Goal: Information Seeking & Learning: Learn about a topic

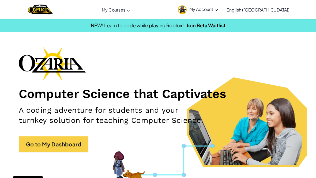
click at [0, 0] on link "AI League Esports" at bounding box center [0, 0] width 0 height 0
click at [0, 0] on link "Ozaria Classroom" at bounding box center [0, 0] width 0 height 0
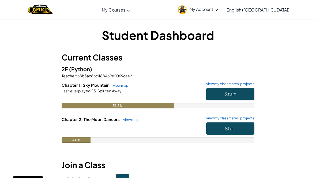
click at [225, 121] on h6 "Chapter 2: The Moon Dancers view map view my classmates' projects" at bounding box center [158, 119] width 193 height 6
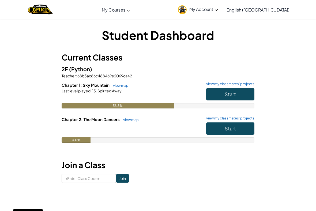
click at [225, 126] on span "Start" at bounding box center [230, 128] width 11 height 6
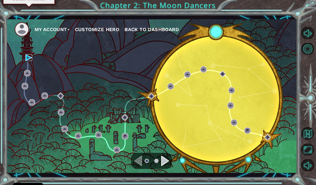
click at [31, 58] on img at bounding box center [28, 57] width 6 height 6
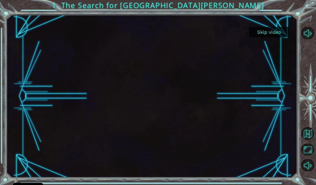
click at [263, 29] on button "Skip video" at bounding box center [269, 32] width 40 height 10
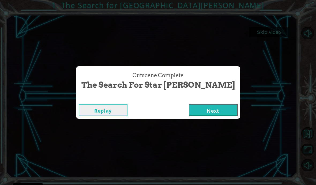
click at [189, 107] on button "Next" at bounding box center [213, 110] width 49 height 12
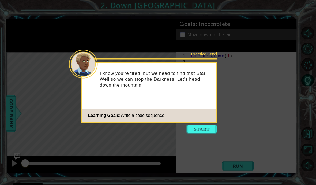
click at [208, 129] on button "Start" at bounding box center [202, 129] width 31 height 9
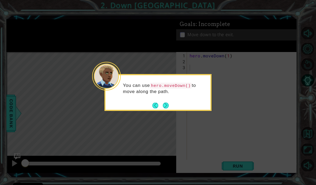
click at [169, 102] on button "Next" at bounding box center [166, 105] width 6 height 6
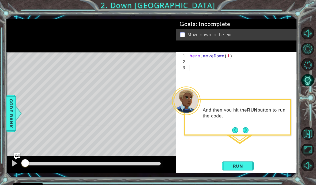
click at [245, 129] on button "Next" at bounding box center [246, 130] width 6 height 6
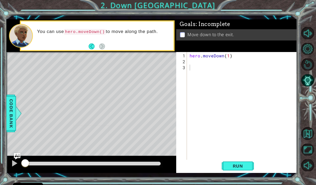
click at [236, 164] on span "Run" at bounding box center [237, 165] width 21 height 5
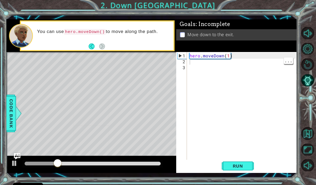
click at [193, 61] on div "hero . moveDown ( 1 )" at bounding box center [243, 115] width 110 height 124
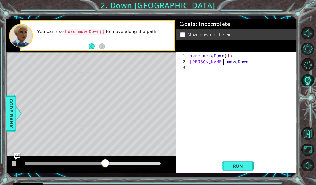
scroll to position [0, 2]
type textarea "[PERSON_NAME].moveDown(1)"
click at [197, 65] on div "hero . moveDown ( 1 ) [PERSON_NAME] . moveDown ( 1 )" at bounding box center [243, 115] width 110 height 124
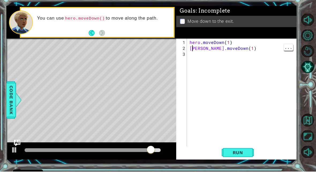
click at [193, 53] on div "hero . moveDown ( 1 ) [PERSON_NAME] . moveDown ( 1 )" at bounding box center [243, 115] width 110 height 124
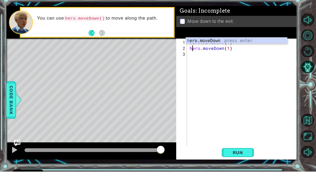
scroll to position [0, 0]
type textarea "hero.moveDown(1)"
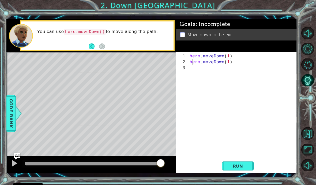
click at [250, 165] on button "Run" at bounding box center [238, 166] width 32 height 12
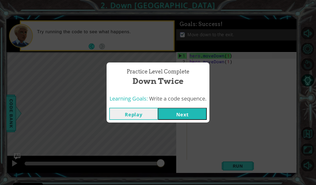
click at [191, 110] on button "Next" at bounding box center [182, 114] width 49 height 12
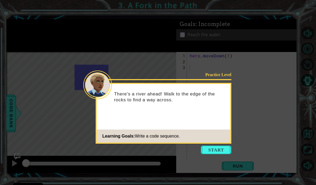
click at [210, 152] on button "Start" at bounding box center [216, 149] width 31 height 9
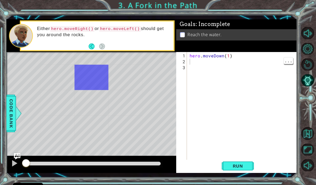
click at [196, 64] on div "hero . moveDown ( 1 )" at bounding box center [243, 115] width 110 height 124
type textarea "hero.moveRight(1)"
click at [239, 162] on button "Run" at bounding box center [238, 166] width 32 height 12
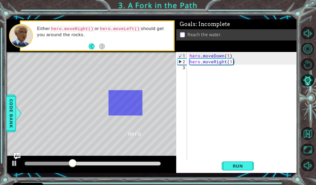
click at [186, 64] on div "2" at bounding box center [182, 62] width 9 height 6
click at [205, 67] on div "hero . moveDown ( 1 ) hero . moveRight ( 1 )" at bounding box center [243, 115] width 110 height 124
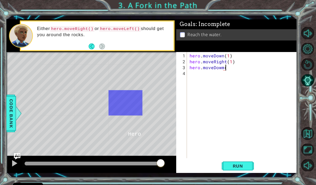
scroll to position [0, 2]
click at [241, 68] on div "hero . moveDown ( 1 ) hero . moveRight ( 1 ) hero . moveDowm ( j" at bounding box center [243, 112] width 110 height 118
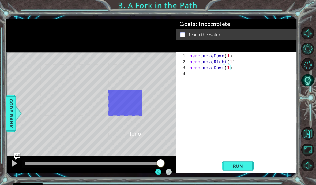
click at [242, 168] on span "Run" at bounding box center [237, 165] width 21 height 5
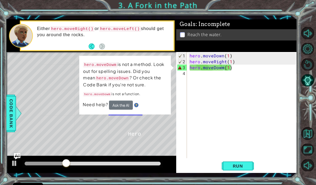
click at [119, 102] on button "Ask the AI" at bounding box center [121, 104] width 24 height 9
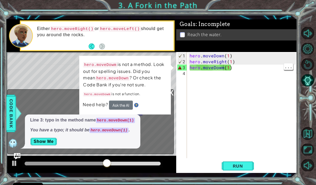
click at [224, 69] on div "hero . moveDown ( 1 ) hero . moveRight ( 1 ) hero . moveDowm ( 1 )" at bounding box center [243, 112] width 110 height 118
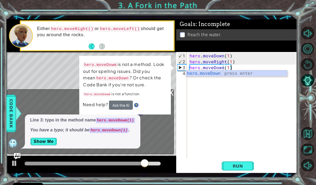
type textarea "hero.moveDown(1)"
click at [249, 163] on button "Run" at bounding box center [238, 166] width 32 height 12
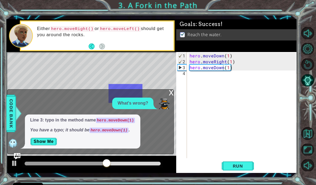
click at [171, 93] on div "x" at bounding box center [171, 91] width 5 height 5
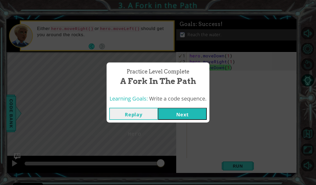
click at [187, 109] on button "Next" at bounding box center [182, 114] width 49 height 12
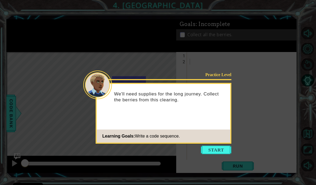
click at [214, 146] on button "Start" at bounding box center [216, 149] width 31 height 9
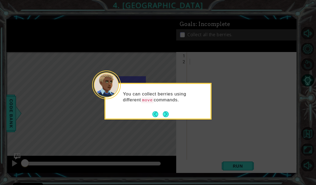
click at [166, 114] on button "Next" at bounding box center [166, 114] width 6 height 6
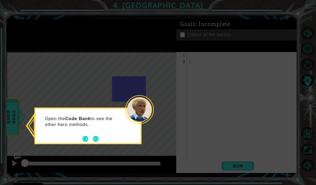
click at [98, 139] on button "Next" at bounding box center [96, 139] width 6 height 6
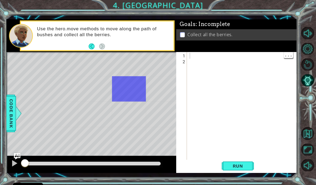
click at [200, 54] on div at bounding box center [243, 115] width 110 height 124
type textarea "hero.moveLeft(2)"
click at [253, 167] on button "Run" at bounding box center [238, 166] width 32 height 12
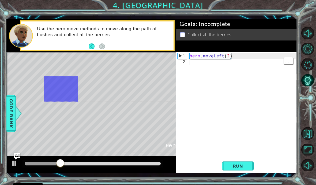
click at [194, 67] on div "hero . moveLeft ( 2 )" at bounding box center [243, 115] width 110 height 124
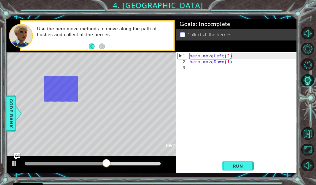
type textarea "hero.moveDown(1)"
click at [248, 171] on button "Run" at bounding box center [238, 166] width 32 height 12
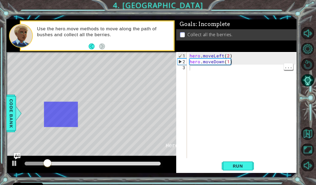
click at [210, 68] on div "hero . moveLeft ( 2 ) hero . moveDown ( 1 )" at bounding box center [243, 112] width 110 height 118
type textarea "hero.moveDown(1)"
click at [246, 166] on span "Run" at bounding box center [237, 165] width 21 height 5
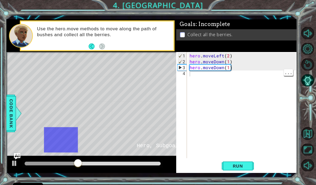
click at [194, 76] on div "hero . moveLeft ( 2 ) hero . moveDown ( 1 ) hero . moveDown ( 1 )" at bounding box center [243, 112] width 110 height 118
type textarea "[PERSON_NAME].moveRighth2)"
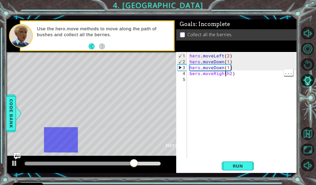
click at [225, 74] on div "hero . moveLeft ( 2 ) hero . moveDown ( 1 ) hero . moveDown ( 1 ) [PERSON_NAME]…" at bounding box center [243, 112] width 110 height 118
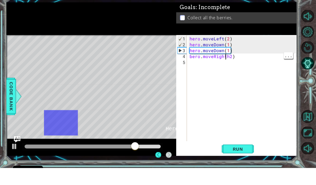
scroll to position [0, 0]
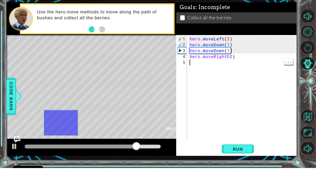
click at [231, 75] on div "hero . moveLeft ( 2 ) hero . moveDown ( 1 ) hero . moveDown ( 1 ) [PERSON_NAME]…" at bounding box center [243, 112] width 110 height 118
click at [227, 57] on div "hero . moveLeft ( 2 ) hero . moveDown ( 1 ) hero . moveDown ( 1 ) [PERSON_NAME]…" at bounding box center [243, 112] width 110 height 118
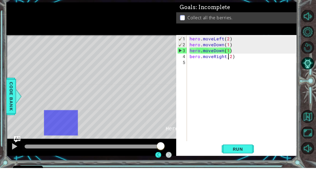
scroll to position [0, 2]
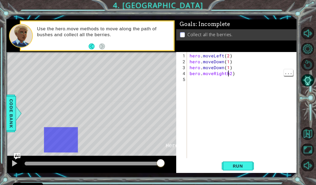
click at [226, 75] on div "hero . moveLeft ( 2 ) hero . moveDown ( 1 ) hero . moveDown ( 1 ) [PERSON_NAME]…" at bounding box center [243, 112] width 110 height 118
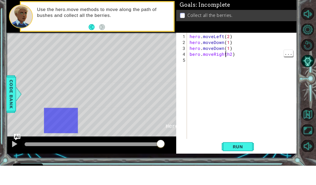
click at [230, 55] on div "hero . moveLeft ( 2 ) hero . moveDown ( 1 ) hero . moveDown ( 1 ) [PERSON_NAME]…" at bounding box center [243, 112] width 110 height 118
click at [229, 54] on div "hero . moveLeft ( 2 ) hero . moveDown ( 1 ) hero . moveDown ( 1 ) [PERSON_NAME]…" at bounding box center [243, 112] width 110 height 118
type textarea "[PERSON_NAME].moveRight(2)"
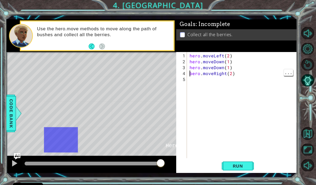
click at [191, 75] on div "hero . moveLeft ( 2 ) hero . moveDown ( 1 ) hero . moveDown ( 1 ) [PERSON_NAME]…" at bounding box center [243, 112] width 110 height 118
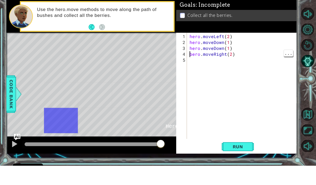
click at [195, 54] on div "hero . moveLeft ( 2 ) hero . moveDown ( 1 ) hero . moveDown ( 1 ) [PERSON_NAME]…" at bounding box center [243, 112] width 110 height 118
click at [194, 57] on div "hero . moveLeft ( 2 ) hero . moveDown ( 1 ) hero . moveDown ( 1 ) [PERSON_NAME]…" at bounding box center [243, 112] width 110 height 118
click at [192, 54] on div "hero . moveLeft ( 2 ) hero . moveDown ( 1 ) hero . moveDown ( 1 ) [PERSON_NAME]…" at bounding box center [243, 112] width 110 height 118
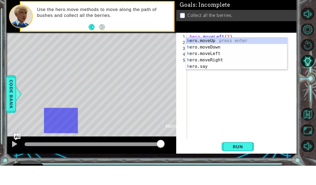
scroll to position [0, 0]
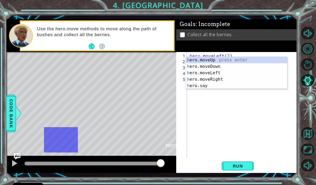
type textarea "hero.moveRight(2)"
click at [236, 160] on button "Run" at bounding box center [238, 166] width 32 height 12
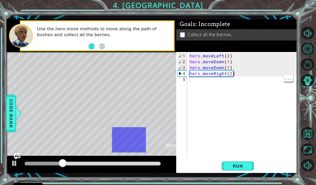
click at [203, 81] on div "hero . moveLeft ( 2 ) hero . moveDown ( 1 ) hero . moveDown ( 1 ) hero . moveRi…" at bounding box center [243, 112] width 110 height 118
type textarea "hero.moveUp(2)"
click at [249, 165] on button "Run" at bounding box center [238, 166] width 32 height 12
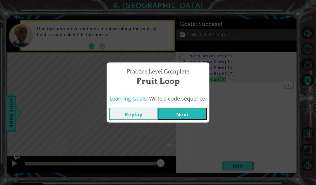
click at [193, 114] on button "Next" at bounding box center [182, 114] width 49 height 12
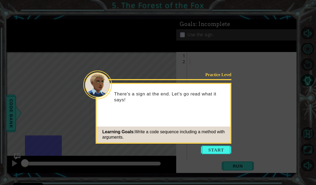
click at [212, 151] on button "Start" at bounding box center [216, 149] width 31 height 9
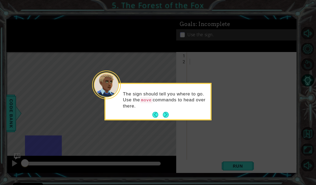
click at [171, 111] on div "The sign should tell you where to go. Use the move commands to head over there." at bounding box center [157, 102] width 105 height 33
click at [165, 112] on button "Next" at bounding box center [166, 115] width 6 height 6
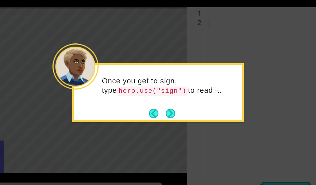
click at [163, 115] on button "Next" at bounding box center [166, 118] width 6 height 6
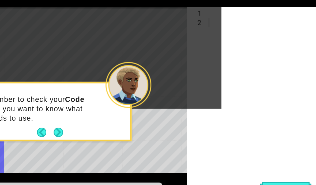
click at [93, 127] on button "Next" at bounding box center [96, 130] width 6 height 6
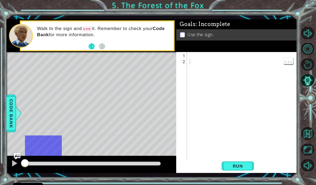
click at [210, 58] on div at bounding box center [243, 115] width 110 height 124
click at [213, 54] on div at bounding box center [243, 115] width 110 height 124
type textarea "hero.moveRight()"
click at [240, 161] on button "Run" at bounding box center [238, 166] width 32 height 12
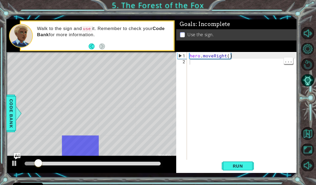
click at [201, 62] on div "hero . moveRight ( )" at bounding box center [243, 115] width 110 height 124
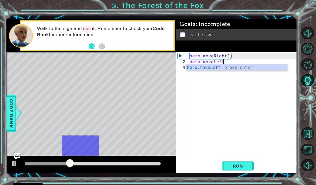
scroll to position [0, 2]
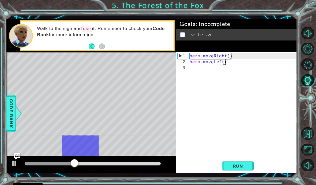
type textarea "hero.moveLeft()"
click at [201, 70] on div "hero . moveRight ( ) hero . moveLeft ( )" at bounding box center [243, 112] width 110 height 118
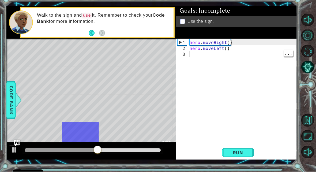
type textarea "hero.moveLeft()"
click at [191, 53] on div "hero . moveRight ( ) hero . moveLeft ( )" at bounding box center [243, 112] width 110 height 118
click at [189, 53] on div "hero . moveRight ( ) hero . moveLeft ( )" at bounding box center [243, 112] width 110 height 118
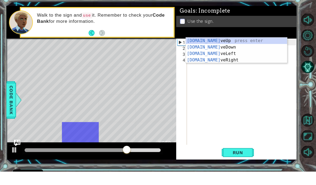
scroll to position [0, 1]
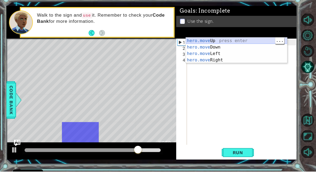
click at [230, 51] on div "hero.move Up press enter hero.move Down press enter hero.move Left press enter …" at bounding box center [236, 70] width 101 height 39
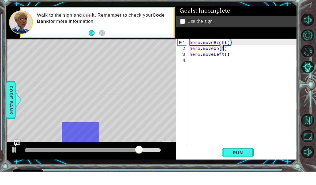
type textarea "hero.moveRight()"
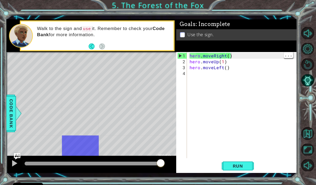
scroll to position [0, 0]
click at [206, 76] on div "hero . moveRight ( ) hero . moveUp ( 1 ) hero . moveLeft ( )" at bounding box center [243, 112] width 110 height 118
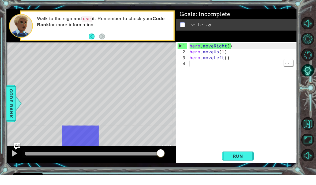
click at [206, 74] on div "hero . moveRight ( ) hero . moveUp ( 1 ) hero . moveLeft ( )" at bounding box center [243, 112] width 110 height 118
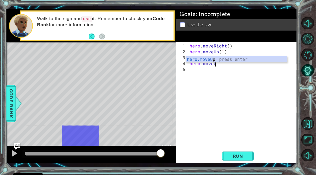
scroll to position [0, 2]
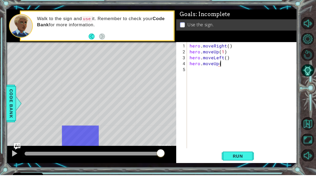
type textarea "hero.moveUp()"
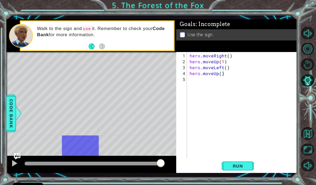
scroll to position [0, 0]
click at [202, 81] on div "hero . moveRight ( ) hero . moveUp ( 1 ) hero . moveLeft ( ) hero . moveUp ( )" at bounding box center [243, 112] width 110 height 118
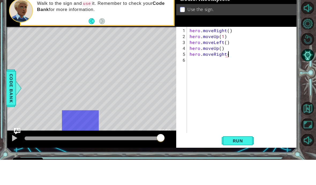
scroll to position [0, 2]
type textarea "hero.moveRight(2)"
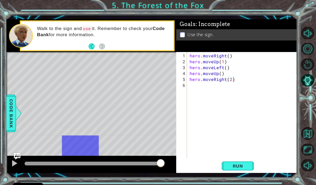
scroll to position [0, 0]
click at [203, 85] on div "hero . moveRight ( ) hero . moveUp ( 1 ) hero . moveLeft ( ) hero . moveUp ( ) …" at bounding box center [243, 112] width 110 height 118
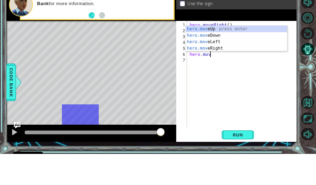
scroll to position [0, 1]
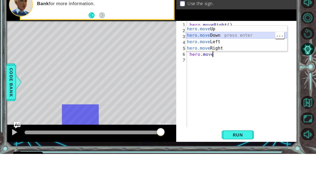
click at [233, 57] on div "hero.move Up press enter hero.move Down press enter hero.move Left press enter …" at bounding box center [236, 76] width 101 height 39
type textarea "hero.moveDown(1)"
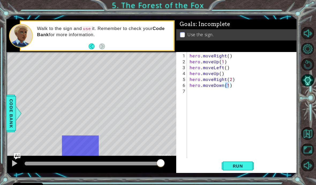
click at [236, 169] on button "Run" at bounding box center [238, 166] width 32 height 12
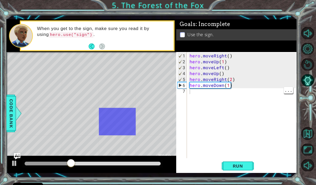
click at [209, 94] on div "hero . moveRight ( ) hero . moveUp ( 1 ) hero . moveLeft ( ) hero . moveUp ( ) …" at bounding box center [243, 112] width 110 height 118
type textarea "hero.moveRight()"
click at [249, 165] on button "Run" at bounding box center [238, 166] width 32 height 12
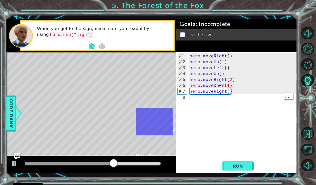
click at [240, 95] on div "hero . moveRight ( ) hero . moveUp ( 1 ) hero . moveLeft ( ) hero . moveUp ( ) …" at bounding box center [243, 112] width 110 height 118
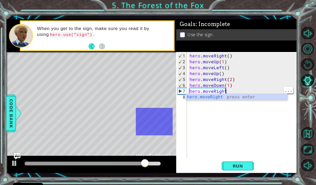
click at [235, 91] on div "hero . moveRight ( ) hero . moveUp ( 1 ) hero . moveLeft ( ) hero . moveUp ( ) …" at bounding box center [243, 112] width 110 height 118
click at [221, 91] on div "hero . moveRight ( ) hero . moveUp ( 1 ) hero . moveLeft ( ) hero . moveUp ( ) …" at bounding box center [243, 112] width 110 height 118
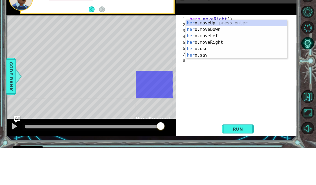
type textarea "he"
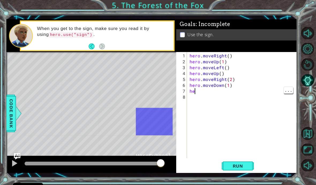
click at [207, 92] on div "hero . moveRight ( ) hero . moveUp ( 1 ) hero . moveLeft ( ) hero . moveUp ( ) …" at bounding box center [243, 112] width 110 height 118
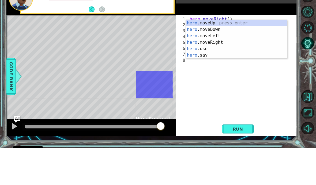
scroll to position [0, 1]
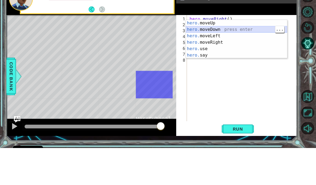
click at [227, 57] on div "hero. moveUp press enter hero. moveDown press enter hero. moveLeft press enter …" at bounding box center [236, 82] width 101 height 51
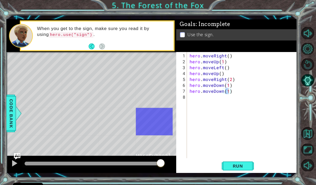
click at [242, 166] on span "Run" at bounding box center [237, 165] width 21 height 5
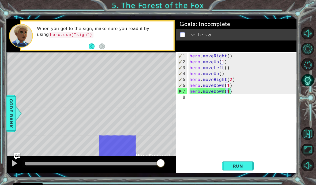
click at [240, 167] on span "Run" at bounding box center [237, 165] width 21 height 5
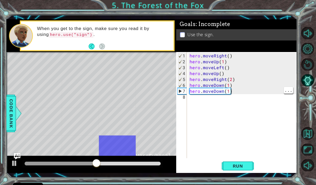
click at [243, 89] on div "hero . moveRight ( ) hero . moveUp ( 1 ) hero . moveLeft ( ) hero . moveUp ( ) …" at bounding box center [243, 112] width 110 height 118
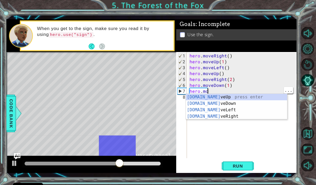
click at [218, 91] on div "hero . moveRight ( ) hero . moveUp ( 1 ) hero . moveLeft ( ) hero . moveUp ( ) …" at bounding box center [243, 112] width 110 height 118
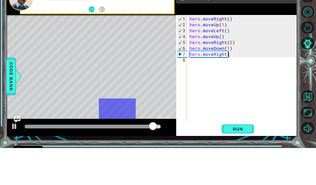
scroll to position [0, 2]
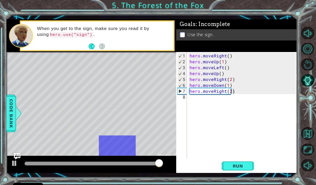
type textarea "hero.moveRight(2)"
click at [242, 168] on button "Run" at bounding box center [238, 166] width 32 height 12
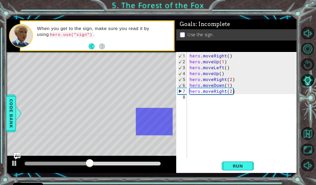
click at [18, 154] on img "Ask AI" at bounding box center [17, 156] width 6 height 6
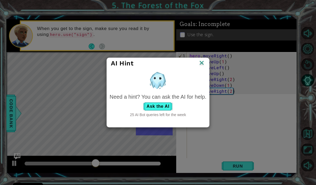
click at [156, 107] on button "Ask the AI" at bounding box center [158, 106] width 30 height 9
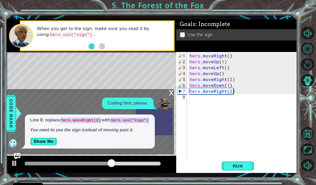
click at [50, 142] on button "Show Me" at bounding box center [43, 141] width 27 height 9
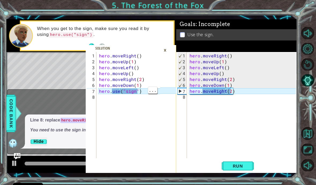
click at [144, 89] on div "hero . moveRight ( ) hero . moveUp ( 1 ) hero . moveLeft ( ) hero . moveUp ( ) …" at bounding box center [130, 112] width 65 height 118
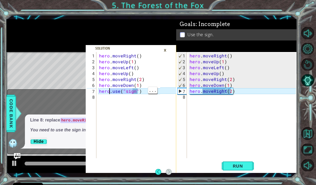
type textarea "hero.use("sign")"
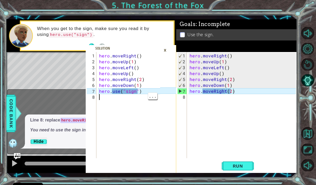
click at [130, 107] on div "hero . moveRight ( ) hero . moveUp ( 1 ) hero . moveLeft ( ) hero . moveUp ( ) …" at bounding box center [130, 112] width 65 height 118
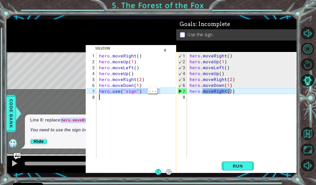
type textarea "hero.use("sign")"
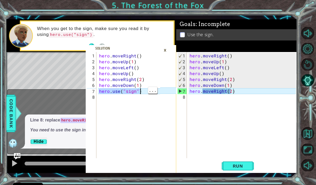
click at [164, 47] on div "×" at bounding box center [165, 50] width 8 height 9
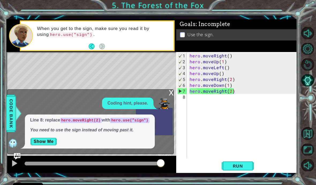
click at [168, 49] on div "When you get to the sign, make sure you read it by using hero.use("sign") ." at bounding box center [97, 35] width 152 height 29
click at [166, 95] on div "x Coding hint, please. Line 8: replace hero.moveRight(2) with hero.use("sign") …" at bounding box center [90, 121] width 167 height 65
click at [167, 91] on div "x Coding hint, please. Line 8: replace hero.moveRight(2) with hero.use("sign") …" at bounding box center [90, 121] width 167 height 65
click at [172, 95] on div "x" at bounding box center [171, 91] width 5 height 5
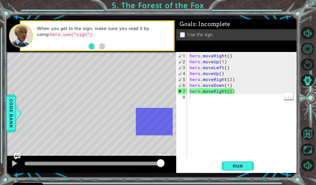
click at [244, 92] on div "hero . moveRight ( ) hero . moveUp ( 1 ) hero . moveLeft ( ) hero . moveUp ( ) …" at bounding box center [243, 112] width 110 height 118
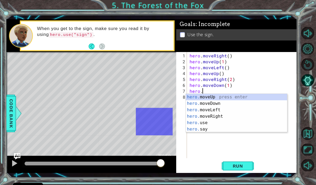
scroll to position [0, 0]
click at [212, 91] on div "hero . moveRight ( ) hero . moveUp ( 1 ) hero . moveLeft ( ) hero . moveUp ( ) …" at bounding box center [243, 112] width 110 height 118
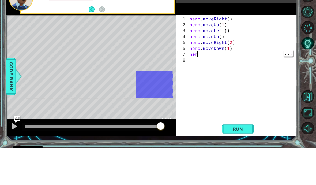
scroll to position [0, 0]
type textarea "h"
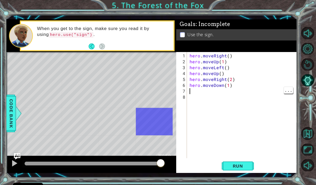
click at [202, 93] on div "hero . moveRight ( ) hero . moveUp ( 1 ) hero . moveLeft ( ) hero . moveUp ( ) …" at bounding box center [243, 112] width 110 height 118
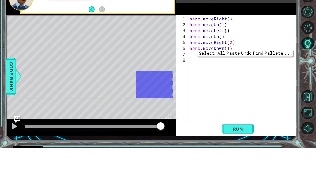
type textarea "hero.use("sign")"
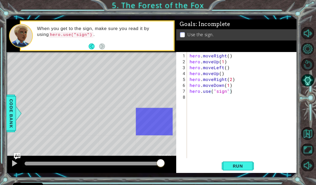
click at [240, 164] on span "Run" at bounding box center [237, 165] width 21 height 5
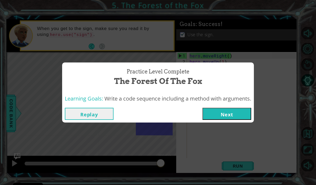
click at [227, 119] on button "Next" at bounding box center [226, 114] width 49 height 12
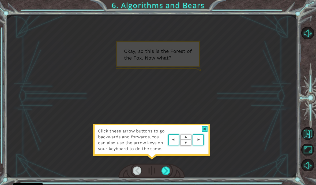
click at [204, 129] on div at bounding box center [205, 129] width 6 height 6
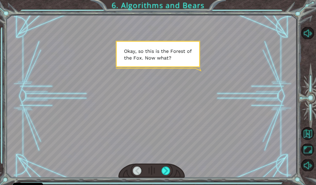
click at [163, 171] on div at bounding box center [165, 170] width 9 height 9
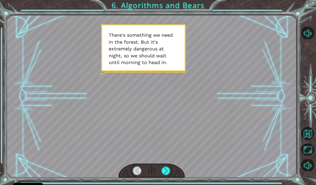
click at [166, 170] on div at bounding box center [165, 170] width 9 height 9
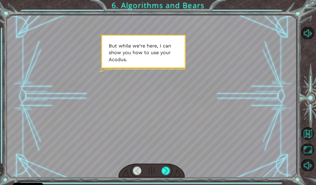
click at [164, 167] on div at bounding box center [165, 170] width 9 height 9
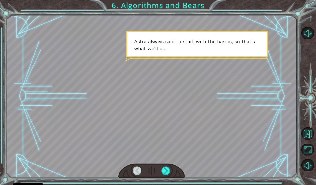
click at [165, 169] on div at bounding box center [165, 170] width 9 height 9
click at [167, 173] on div at bounding box center [165, 170] width 9 height 9
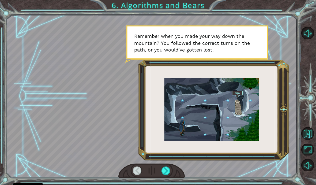
click at [198, 171] on div at bounding box center [151, 96] width 289 height 163
click at [167, 170] on div at bounding box center [165, 170] width 9 height 9
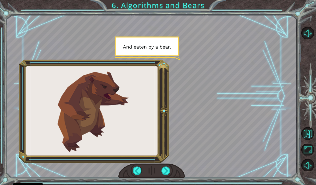
click at [169, 171] on div at bounding box center [165, 170] width 9 height 9
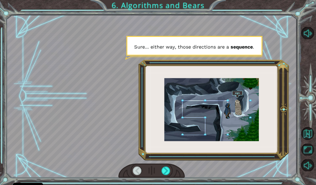
click at [185, 171] on div at bounding box center [151, 96] width 289 height 163
click at [163, 174] on div at bounding box center [165, 170] width 9 height 9
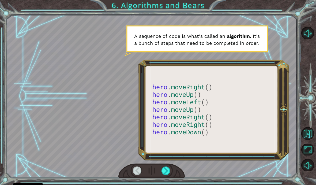
click at [168, 170] on div at bounding box center [165, 170] width 9 height 9
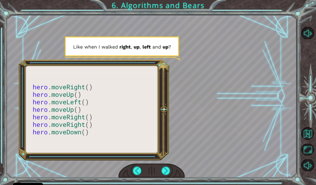
click at [164, 172] on div at bounding box center [165, 170] width 9 height 9
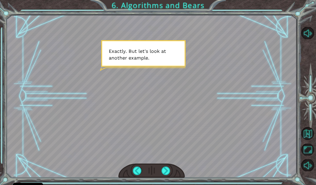
click at [165, 169] on div at bounding box center [165, 170] width 9 height 9
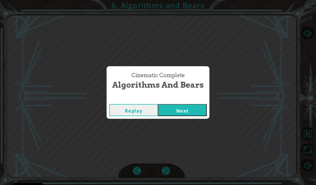
click at [168, 171] on div "Cinematic Complete Algorithms and Bears Replay Next" at bounding box center [158, 92] width 316 height 185
click at [190, 112] on button "Next" at bounding box center [182, 110] width 49 height 12
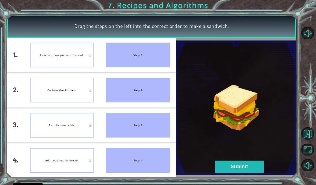
click at [229, 168] on button "Submit" at bounding box center [239, 166] width 49 height 12
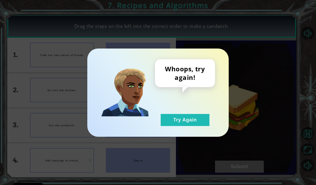
click at [179, 117] on button "Try Again" at bounding box center [185, 120] width 49 height 12
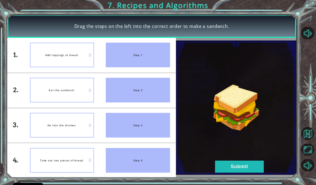
click at [225, 164] on button "Submit" at bounding box center [239, 166] width 49 height 12
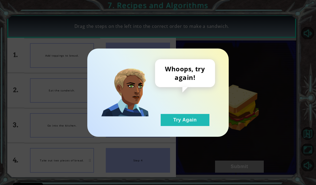
click at [178, 116] on button "Try Again" at bounding box center [185, 120] width 49 height 12
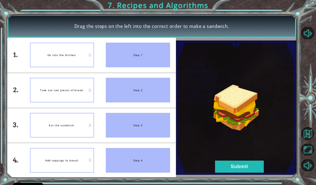
click at [232, 168] on button "Submit" at bounding box center [239, 166] width 49 height 12
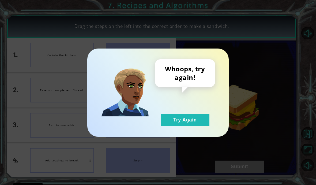
click at [178, 116] on button "Try Again" at bounding box center [185, 120] width 49 height 12
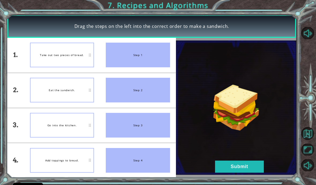
click at [240, 162] on button "Submit" at bounding box center [239, 166] width 49 height 12
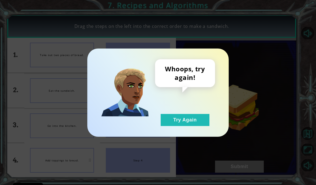
click at [183, 126] on button "Try Again" at bounding box center [185, 120] width 49 height 12
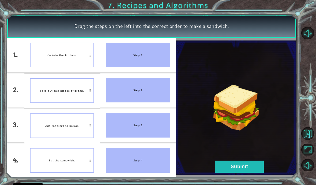
click at [246, 168] on button "Submit" at bounding box center [239, 166] width 49 height 12
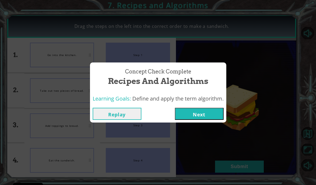
click at [194, 108] on button "Next" at bounding box center [199, 114] width 49 height 12
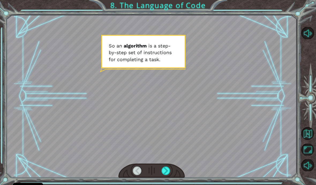
click at [165, 168] on div at bounding box center [165, 170] width 9 height 9
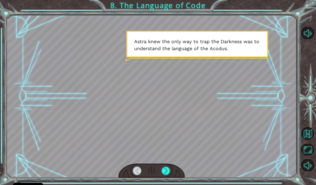
click at [164, 169] on div at bounding box center [165, 170] width 9 height 9
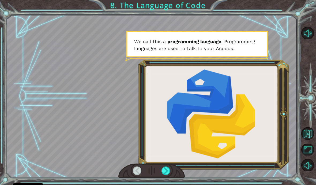
click at [165, 168] on div at bounding box center [165, 170] width 9 height 9
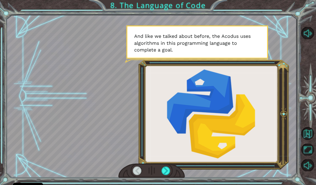
click at [164, 170] on div at bounding box center [165, 170] width 9 height 9
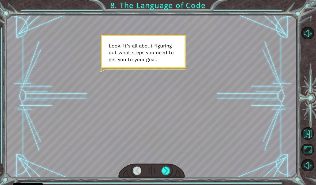
click at [159, 170] on div at bounding box center [151, 170] width 66 height 15
click at [163, 169] on div at bounding box center [165, 170] width 9 height 9
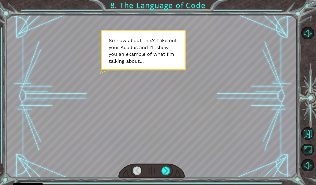
click at [161, 169] on div at bounding box center [165, 170] width 9 height 9
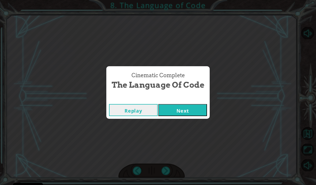
click at [164, 171] on div "Cinematic Complete The Language of Code Replay Next" at bounding box center [158, 92] width 316 height 185
click at [183, 110] on button "Next" at bounding box center [182, 110] width 49 height 12
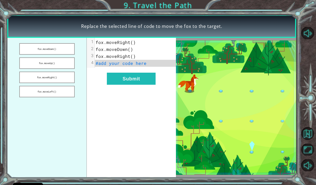
click at [134, 81] on button "Submit" at bounding box center [131, 79] width 49 height 12
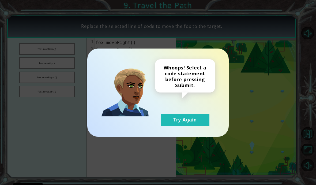
click at [195, 125] on button "Try Again" at bounding box center [185, 120] width 49 height 12
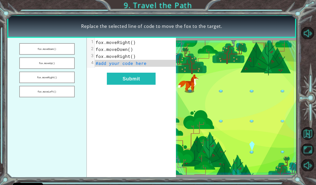
click at [69, 97] on button "fox.moveLeft()" at bounding box center [46, 92] width 55 height 12
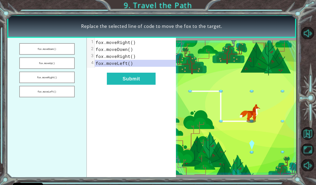
click at [139, 80] on button "Submit" at bounding box center [131, 79] width 49 height 12
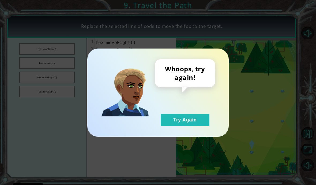
click at [194, 125] on button "Try Again" at bounding box center [185, 120] width 49 height 12
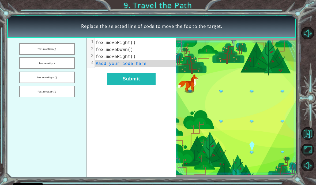
click at [44, 78] on button "fox.moveRight()" at bounding box center [46, 77] width 55 height 12
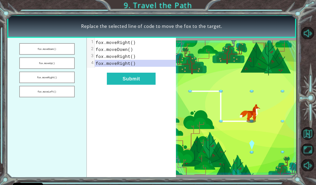
click at [131, 81] on button "Submit" at bounding box center [131, 79] width 49 height 12
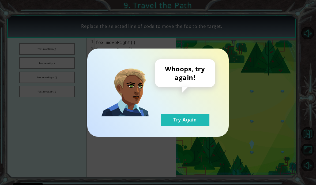
click at [170, 119] on button "Try Again" at bounding box center [185, 120] width 49 height 12
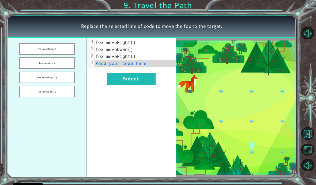
click at [38, 65] on button "fox.moveUp()" at bounding box center [46, 63] width 55 height 12
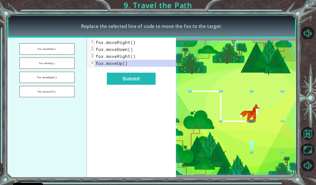
click at [126, 84] on button "Submit" at bounding box center [131, 79] width 49 height 12
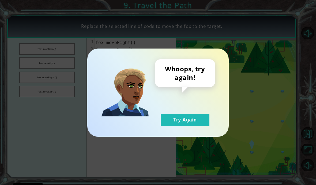
click at [177, 122] on button "Try Again" at bounding box center [185, 120] width 49 height 12
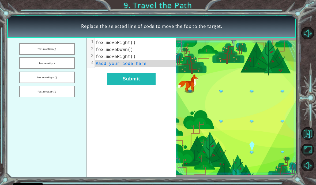
click at [40, 47] on button "fox.moveDown()" at bounding box center [46, 49] width 55 height 12
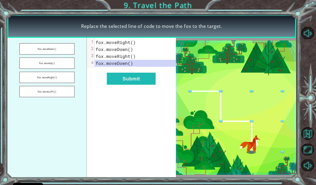
click at [119, 84] on button "Submit" at bounding box center [131, 79] width 49 height 12
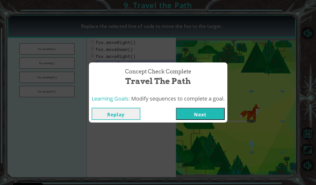
click at [204, 114] on button "Next" at bounding box center [200, 114] width 49 height 12
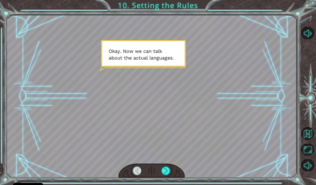
click at [163, 169] on div at bounding box center [165, 170] width 9 height 9
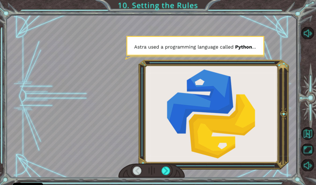
click at [168, 171] on div at bounding box center [165, 170] width 9 height 9
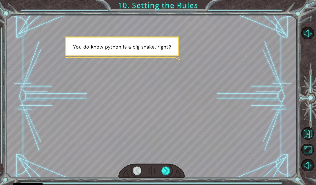
click at [169, 174] on div at bounding box center [165, 170] width 9 height 9
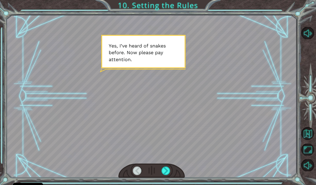
click at [204, 163] on div at bounding box center [151, 96] width 289 height 163
click at [167, 174] on div at bounding box center [165, 170] width 9 height 9
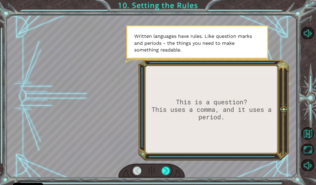
click at [168, 174] on div at bounding box center [165, 170] width 9 height 9
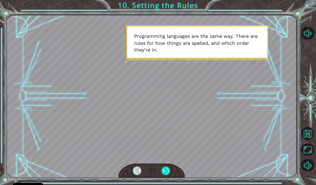
click at [167, 172] on div at bounding box center [165, 170] width 9 height 9
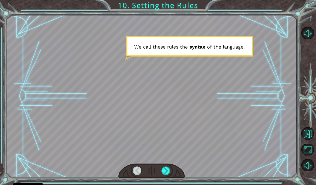
click at [189, 172] on div at bounding box center [151, 96] width 289 height 163
click at [168, 171] on div at bounding box center [165, 170] width 9 height 9
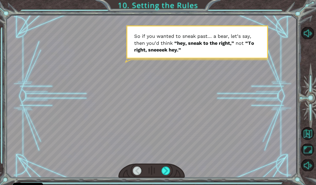
click at [167, 173] on div at bounding box center [165, 170] width 9 height 9
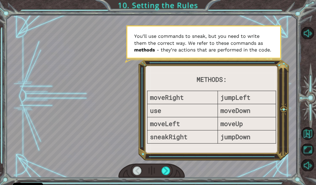
click at [169, 175] on div at bounding box center [165, 170] width 9 height 9
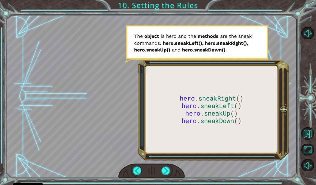
click at [164, 172] on div at bounding box center [165, 170] width 9 height 9
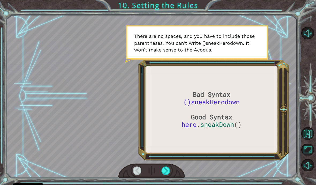
click at [171, 166] on div at bounding box center [165, 170] width 9 height 9
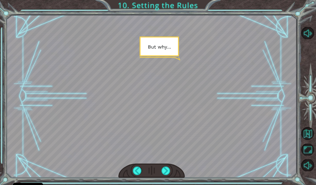
click at [170, 169] on div at bounding box center [165, 170] width 9 height 9
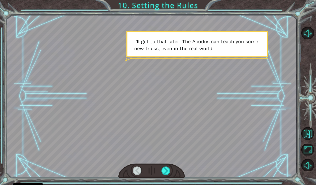
click at [167, 169] on div at bounding box center [165, 170] width 9 height 9
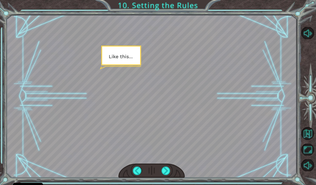
click at [166, 175] on div at bounding box center [165, 170] width 9 height 9
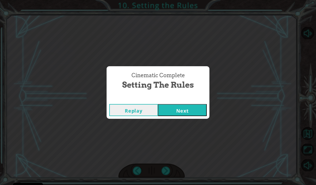
click at [181, 113] on button "Next" at bounding box center [182, 110] width 49 height 12
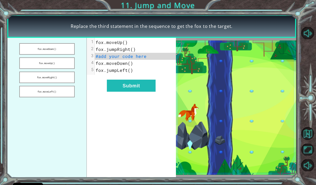
click at [35, 48] on button "fox.moveDown()" at bounding box center [46, 49] width 55 height 12
click at [123, 86] on button "Submit" at bounding box center [131, 86] width 49 height 12
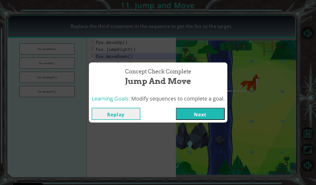
click at [188, 115] on button "Next" at bounding box center [200, 114] width 49 height 12
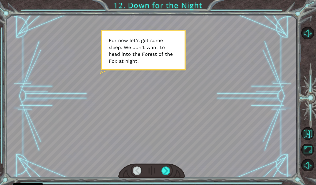
click at [188, 169] on div at bounding box center [151, 96] width 289 height 163
click at [166, 172] on div at bounding box center [165, 170] width 9 height 9
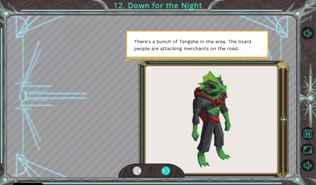
click at [164, 170] on div at bounding box center [165, 170] width 9 height 9
click at [164, 173] on div at bounding box center [165, 170] width 9 height 9
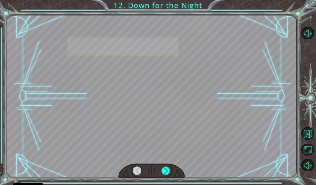
click at [163, 171] on div at bounding box center [165, 170] width 9 height 9
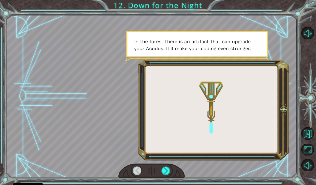
click at [163, 171] on div at bounding box center [165, 170] width 9 height 9
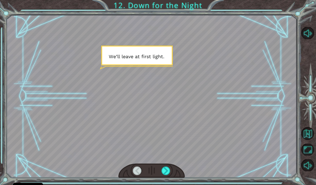
click at [167, 172] on div at bounding box center [165, 170] width 9 height 9
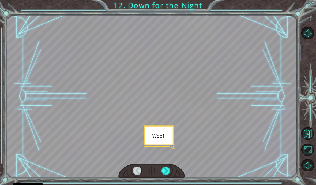
click at [163, 169] on div at bounding box center [165, 170] width 9 height 9
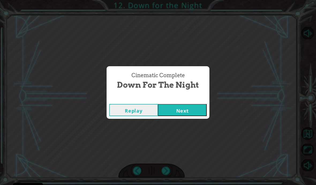
click at [175, 109] on button "Next" at bounding box center [182, 110] width 49 height 12
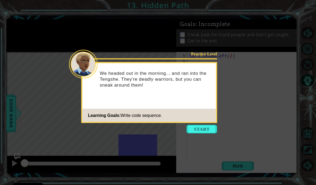
click at [216, 145] on icon at bounding box center [158, 92] width 316 height 185
click at [207, 126] on button "Start" at bounding box center [202, 129] width 31 height 9
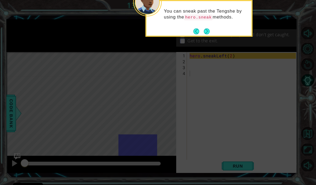
click at [210, 32] on button "Next" at bounding box center [207, 31] width 6 height 6
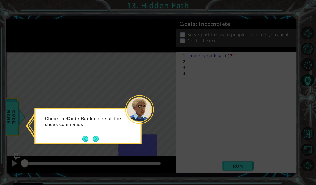
click at [96, 142] on button "Next" at bounding box center [96, 139] width 6 height 6
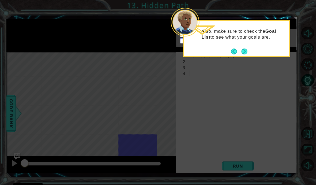
click at [242, 52] on button "Next" at bounding box center [245, 51] width 6 height 6
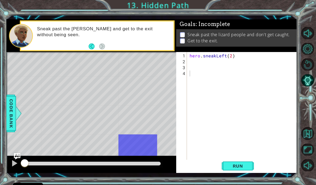
click at [238, 164] on span "Run" at bounding box center [237, 165] width 21 height 5
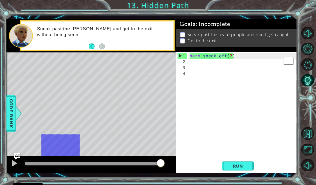
click at [210, 63] on div "hero . sneakLeft ( 2 )" at bounding box center [243, 115] width 110 height 124
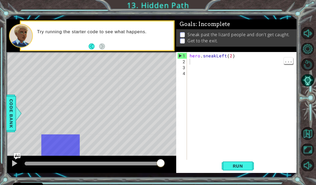
click at [211, 61] on div "hero . sneakLeft ( 2 )" at bounding box center [243, 115] width 110 height 124
type textarea "hero.sneakUp(2)"
click at [249, 171] on button "Run" at bounding box center [238, 166] width 32 height 12
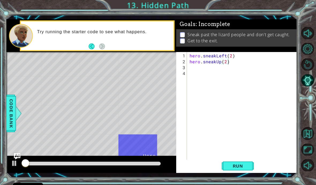
click at [247, 170] on button "Run" at bounding box center [238, 166] width 32 height 12
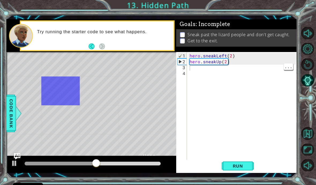
click at [206, 68] on div "hero . sneakLeft ( 2 ) hero . sneakUp ( 2 )" at bounding box center [243, 115] width 110 height 124
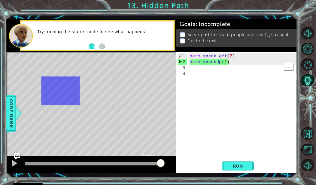
click at [209, 68] on div "hero . sneakLeft ( 2 ) hero . sneakUp ( 2 )" at bounding box center [243, 115] width 110 height 124
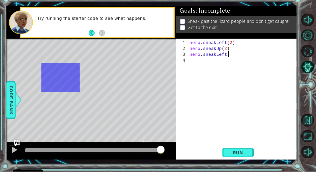
scroll to position [0, 2]
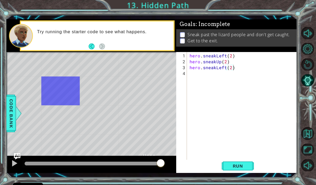
click at [240, 168] on span "Run" at bounding box center [237, 165] width 21 height 5
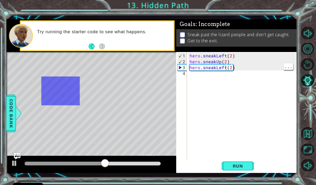
click at [225, 69] on div "hero . sneakLeft ( 2 ) hero . sneakUp ( 2 ) hero . sneakLeft ( 2 )" at bounding box center [243, 115] width 110 height 124
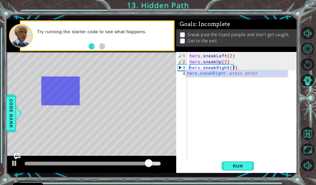
type textarea "hero.sneakRight(2)"
click at [237, 168] on button "Run" at bounding box center [238, 166] width 32 height 12
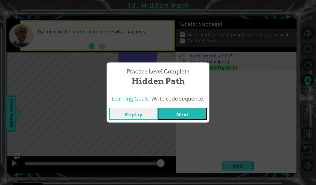
click at [187, 119] on button "Next" at bounding box center [182, 114] width 49 height 12
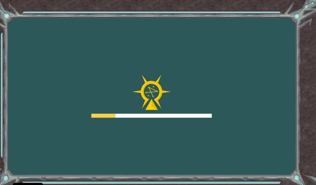
click at [198, 117] on div at bounding box center [151, 116] width 120 height 4
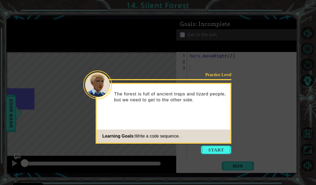
click at [221, 148] on button "Start" at bounding box center [216, 149] width 31 height 9
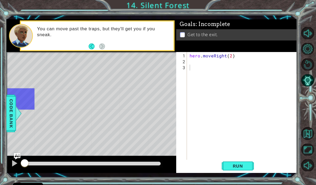
click at [240, 163] on span "Run" at bounding box center [237, 165] width 21 height 5
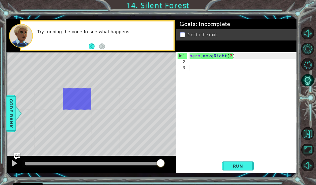
click at [233, 168] on span "Run" at bounding box center [237, 165] width 21 height 5
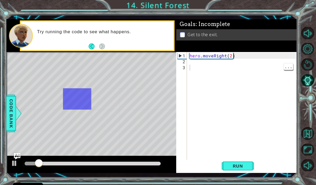
click at [199, 64] on div "hero . moveRight ( 2 )" at bounding box center [243, 115] width 110 height 124
click at [196, 59] on div "hero . moveRight ( 2 )" at bounding box center [243, 115] width 110 height 124
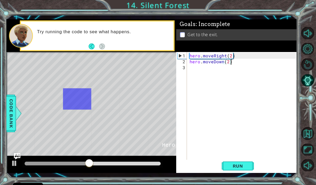
scroll to position [0, 2]
type textarea "hero.moveDown(2)"
click at [240, 168] on span "Run" at bounding box center [237, 165] width 21 height 5
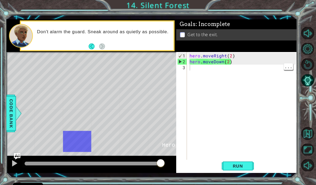
click at [207, 67] on div "hero . moveRight ( 2 ) hero . moveDown ( 2 )" at bounding box center [243, 115] width 110 height 124
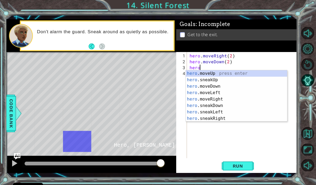
scroll to position [0, 1]
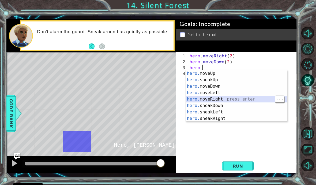
click at [237, 97] on div "hero. moveUp press enter hero. sneakUp press enter hero. moveDown press enter h…" at bounding box center [236, 102] width 101 height 64
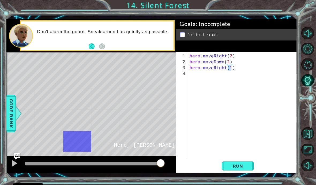
click at [244, 170] on button "Run" at bounding box center [238, 166] width 32 height 12
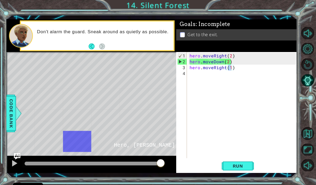
click at [247, 170] on button "Run" at bounding box center [238, 166] width 32 height 12
click at [243, 69] on div "hero . moveRight ( 2 ) hero . moveDown ( 2 ) hero . moveRight ( 1 )" at bounding box center [243, 112] width 110 height 118
click at [239, 61] on div "hero . moveRight ( 2 ) hero . moveDown ( 2 ) hero . moveRight ( 1 )" at bounding box center [243, 112] width 110 height 118
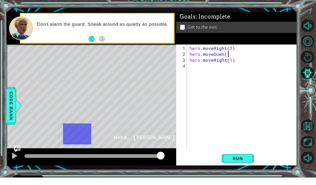
scroll to position [0, 2]
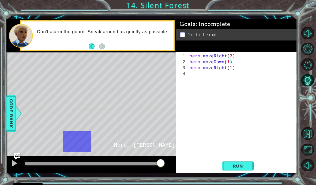
type textarea "hero.moveDown(1)"
click at [243, 164] on span "Run" at bounding box center [237, 165] width 21 height 5
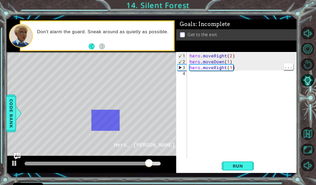
click at [212, 70] on div "hero . moveRight ( 2 ) hero . moveDown ( 1 ) hero . moveRight ( 1 )" at bounding box center [243, 112] width 110 height 118
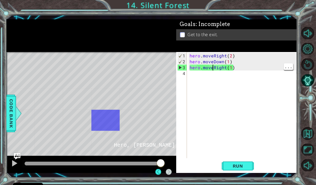
click at [214, 67] on div "hero . moveRight ( 2 ) hero . moveDown ( 1 ) hero . moveRight ( 1 )" at bounding box center [243, 112] width 110 height 118
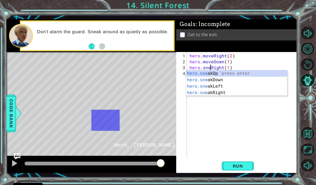
scroll to position [0, 2]
click at [247, 162] on button "Run" at bounding box center [238, 166] width 32 height 12
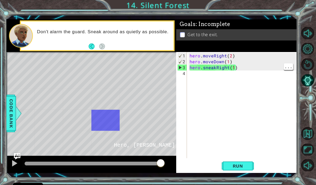
click at [234, 67] on div "hero . moveRight ( 2 ) hero . moveDown ( 1 ) hero . sneakRight ( 1 )" at bounding box center [243, 112] width 110 height 118
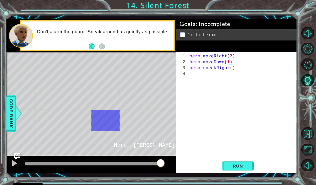
scroll to position [0, 3]
type textarea "hero.sneakRight(2)"
click at [246, 167] on span "Run" at bounding box center [237, 165] width 21 height 5
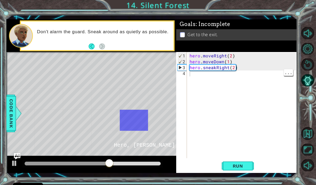
click at [201, 74] on div "hero . moveRight ( 2 ) hero . moveDown ( 1 ) hero . sneakRight ( 2 )" at bounding box center [243, 112] width 110 height 118
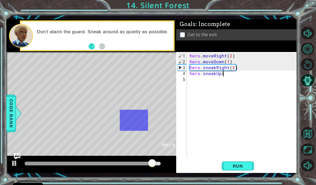
scroll to position [0, 2]
type textarea "hero.sneakUp()"
click at [237, 164] on span "Run" at bounding box center [237, 165] width 21 height 5
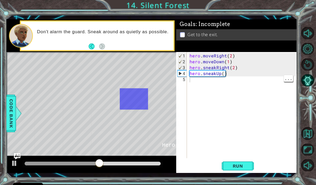
click at [211, 80] on div "hero . moveRight ( 2 ) hero . moveDown ( 1 ) hero . sneakRight ( 2 ) hero . sne…" at bounding box center [243, 112] width 110 height 118
type textarea "hero.moveRight()"
click at [249, 169] on button "Run" at bounding box center [238, 166] width 32 height 12
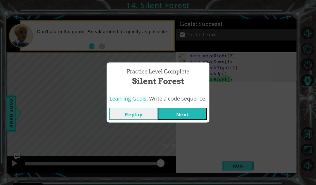
click at [172, 116] on button "Next" at bounding box center [182, 114] width 49 height 12
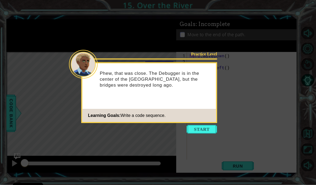
click at [210, 128] on button "Start" at bounding box center [202, 129] width 31 height 9
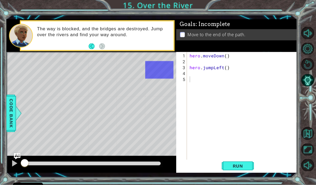
click at [233, 171] on button "Run" at bounding box center [238, 166] width 32 height 12
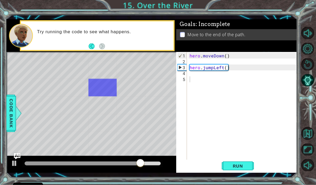
click at [243, 169] on button "Run" at bounding box center [238, 166] width 32 height 12
click at [204, 80] on div "hero . moveDown ( ) hero . jumpLeft ( )" at bounding box center [243, 115] width 110 height 124
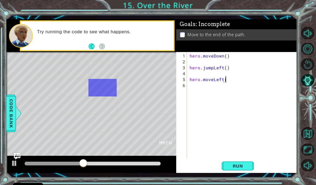
scroll to position [0, 2]
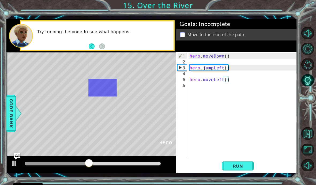
type textarea "hero.moveLeft()"
click at [251, 164] on button "Run" at bounding box center [238, 166] width 32 height 12
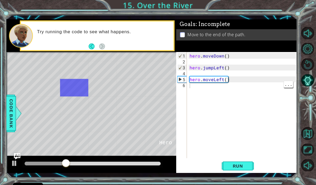
click at [207, 86] on div "hero . moveDown ( ) hero . jumpLeft ( ) hero . moveLeft ( )" at bounding box center [243, 112] width 110 height 118
type textarea "hero.jumpDown()"
click at [252, 166] on button "Run" at bounding box center [238, 166] width 32 height 12
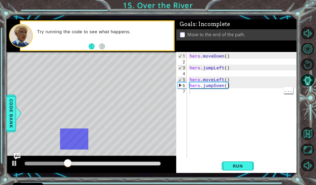
click at [201, 95] on div "hero . moveDown ( ) hero . jumpLeft ( ) hero . moveLeft ( ) hero . jumpDown ( )" at bounding box center [243, 112] width 110 height 118
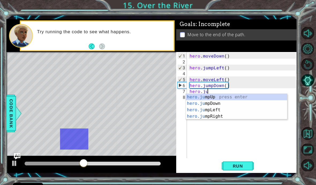
scroll to position [0, 1]
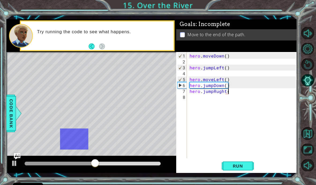
type textarea "hero.jumpRught()"
click at [220, 91] on div "hero . moveDown ( ) hero . jumpLeft ( ) hero . moveLeft ( ) hero . jumpDown ( )…" at bounding box center [243, 112] width 110 height 118
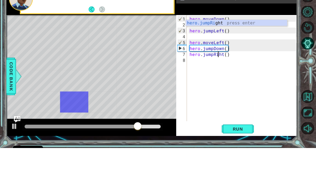
scroll to position [1, 2]
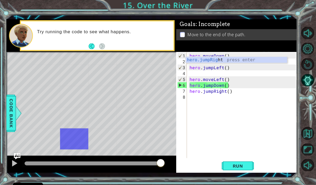
type textarea "hero.jumpRight()"
click at [238, 164] on span "Run" at bounding box center [237, 165] width 21 height 5
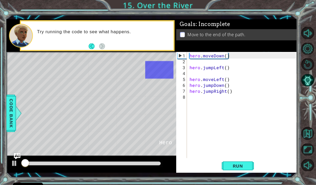
click at [243, 167] on span "Run" at bounding box center [237, 165] width 21 height 5
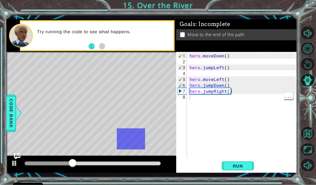
click at [201, 96] on div "hero . moveDown ( ) hero . jumpLeft ( ) hero . moveLeft ( ) hero . jumpDown ( )…" at bounding box center [243, 112] width 110 height 118
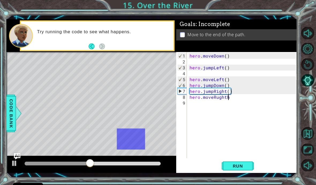
scroll to position [1, 2]
click at [242, 165] on span "Run" at bounding box center [237, 165] width 21 height 5
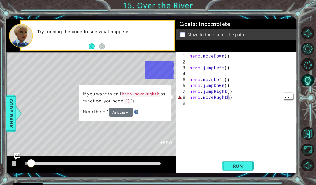
click at [229, 97] on div "hero . moveDown ( ) hero . jumpLeft ( ) hero . moveLeft ( ) hero . jumpDown ( )…" at bounding box center [243, 112] width 110 height 118
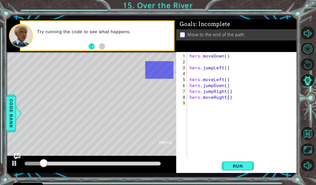
click at [248, 165] on span "Run" at bounding box center [237, 165] width 21 height 5
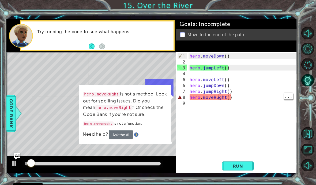
click at [218, 97] on div "hero . moveDown ( ) hero . jumpLeft ( ) hero . moveLeft ( ) hero . jumpDown ( )…" at bounding box center [243, 112] width 110 height 118
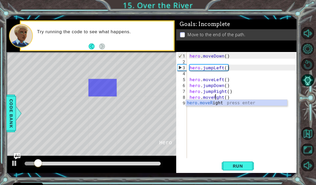
scroll to position [1, 2]
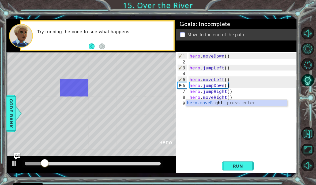
type textarea "hero.moveRight()"
click at [244, 167] on span "Run" at bounding box center [237, 165] width 21 height 5
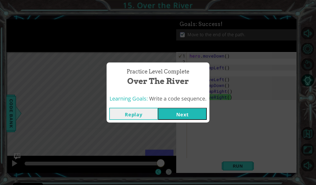
click at [316, 70] on div "Practice Level Complete Over the River Learning Goals: Write a code sequence. R…" at bounding box center [158, 92] width 316 height 185
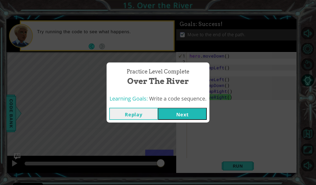
click at [176, 115] on button "Next" at bounding box center [182, 114] width 49 height 12
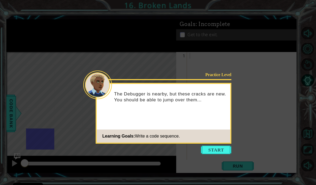
click at [216, 153] on button "Start" at bounding box center [216, 149] width 31 height 9
